Goal: Transaction & Acquisition: Purchase product/service

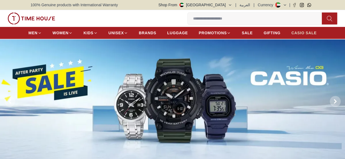
click at [297, 36] on span "CASIO SALE" at bounding box center [303, 32] width 25 height 5
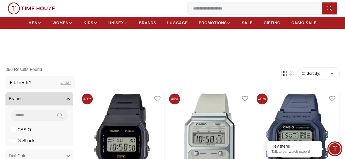
scroll to position [136, 0]
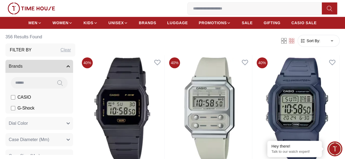
click at [34, 110] on span "G-Shock" at bounding box center [25, 108] width 17 height 7
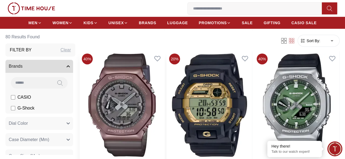
scroll to position [1940, 0]
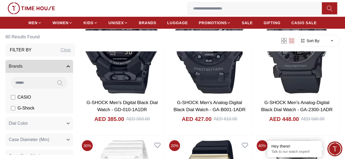
scroll to position [1653, 0]
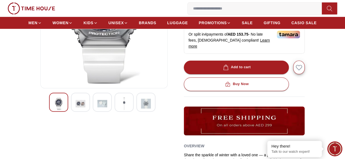
scroll to position [119, 0]
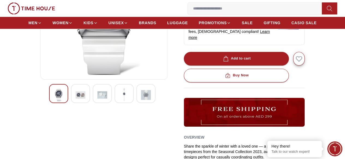
click at [76, 99] on div at bounding box center [80, 93] width 19 height 19
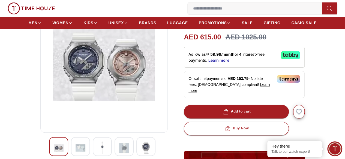
scroll to position [66, 0]
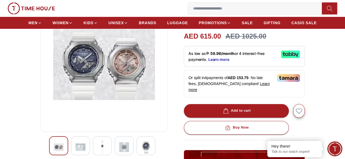
click at [75, 153] on img at bounding box center [80, 147] width 10 height 13
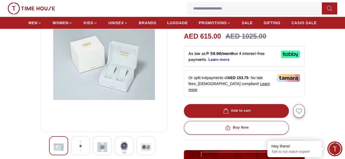
click at [97, 154] on img at bounding box center [102, 147] width 10 height 13
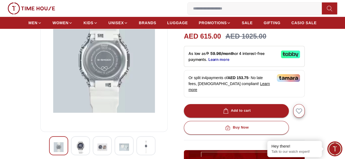
click at [98, 150] on div at bounding box center [102, 145] width 19 height 19
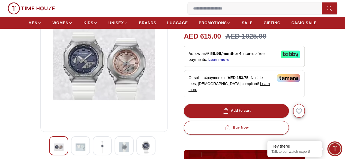
click at [119, 149] on img at bounding box center [124, 147] width 10 height 13
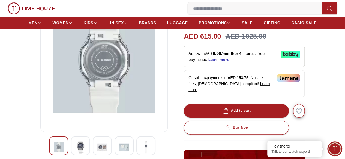
click at [119, 149] on img at bounding box center [124, 147] width 10 height 13
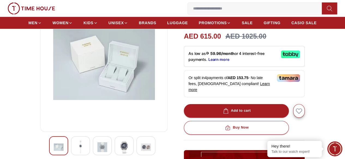
click at [136, 151] on div at bounding box center [145, 145] width 19 height 19
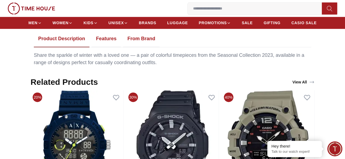
scroll to position [294, 0]
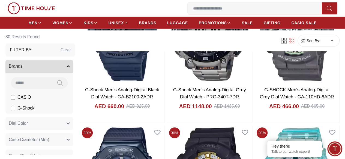
scroll to position [1216, 0]
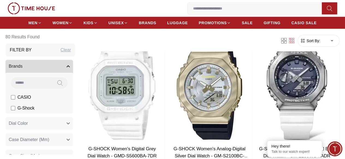
scroll to position [1830, 0]
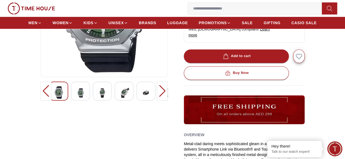
scroll to position [121, 0]
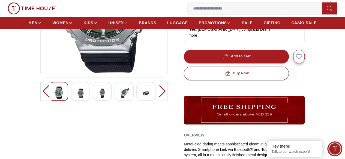
click at [71, 101] on div at bounding box center [80, 91] width 19 height 19
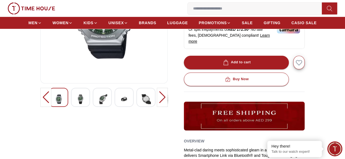
scroll to position [114, 0]
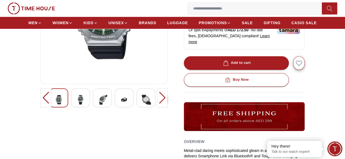
click at [75, 105] on img at bounding box center [80, 99] width 10 height 13
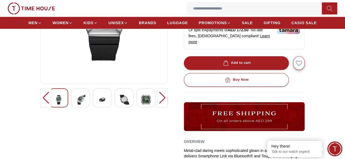
click at [75, 104] on img at bounding box center [80, 99] width 10 height 13
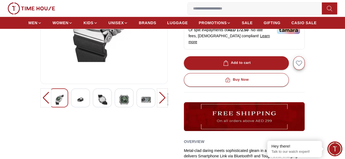
click at [114, 106] on div at bounding box center [123, 98] width 19 height 19
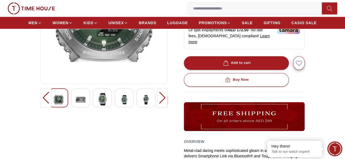
click at [93, 106] on div at bounding box center [102, 98] width 19 height 19
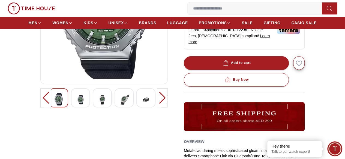
click at [119, 106] on img at bounding box center [124, 99] width 10 height 13
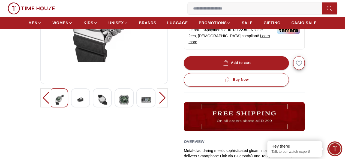
click at [71, 99] on div at bounding box center [80, 98] width 19 height 19
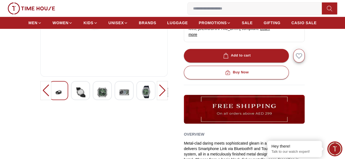
scroll to position [122, 0]
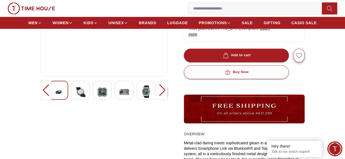
click at [71, 91] on div at bounding box center [80, 90] width 19 height 19
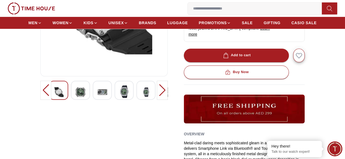
click at [75, 95] on img at bounding box center [80, 92] width 10 height 13
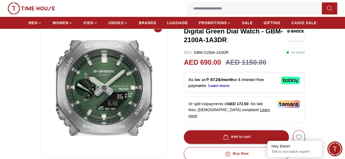
scroll to position [41, 0]
